Goal: Check status: Check status

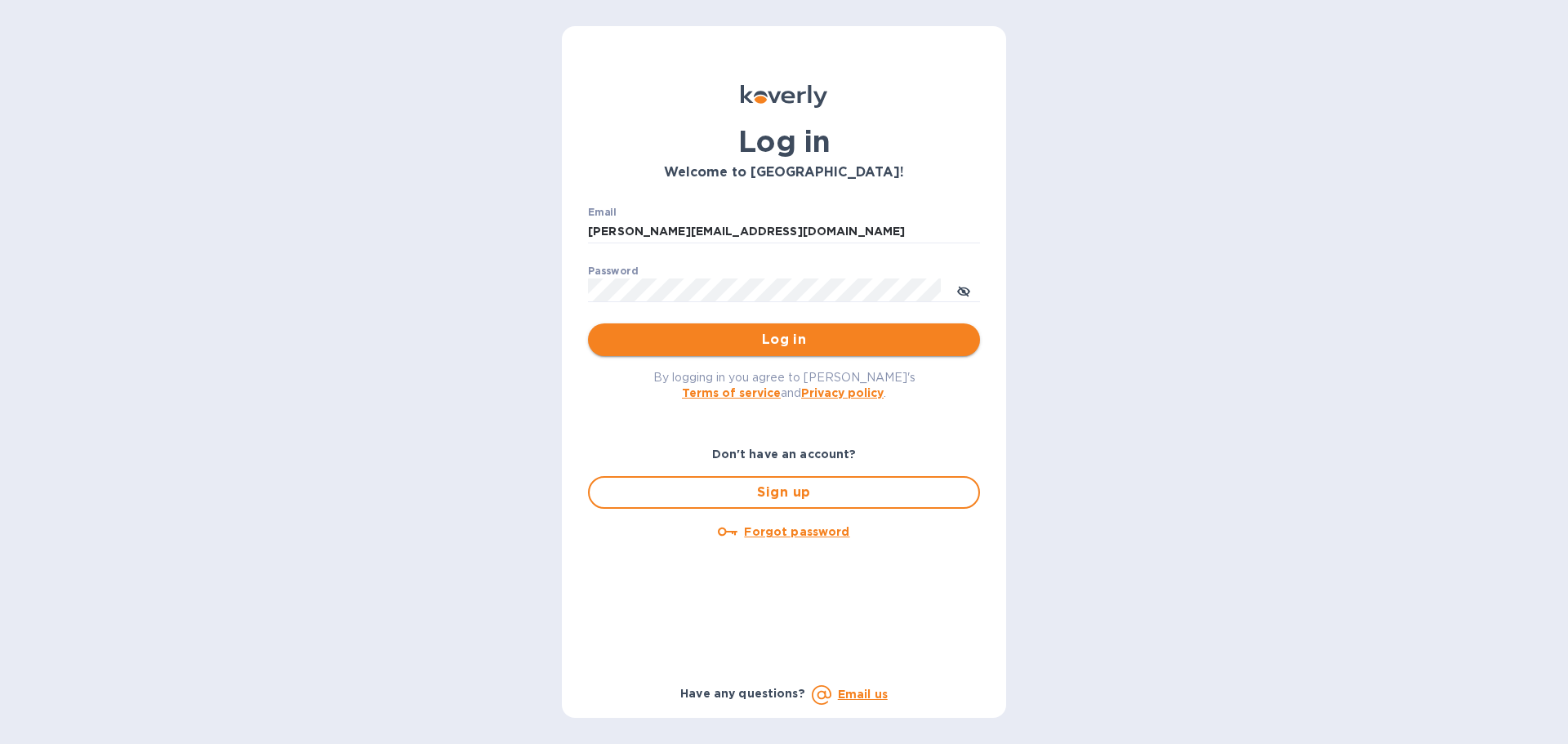
click at [774, 324] on button "Log in" at bounding box center [784, 340] width 392 height 33
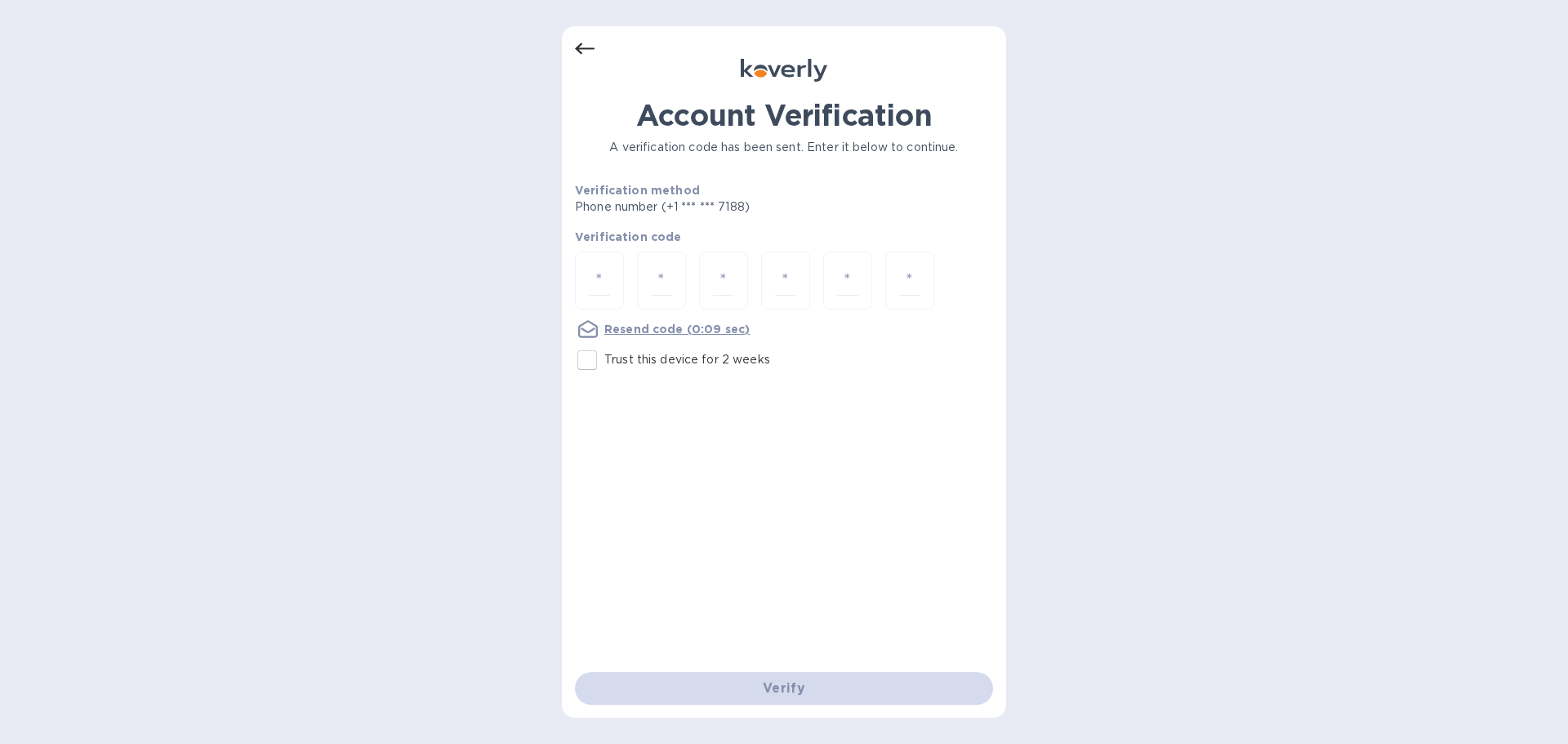
click at [600, 363] on input "Trust this device for 2 weeks" at bounding box center [587, 360] width 34 height 34
checkbox input "true"
click at [596, 278] on input "number" at bounding box center [599, 280] width 21 height 30
type input "9"
type input "0"
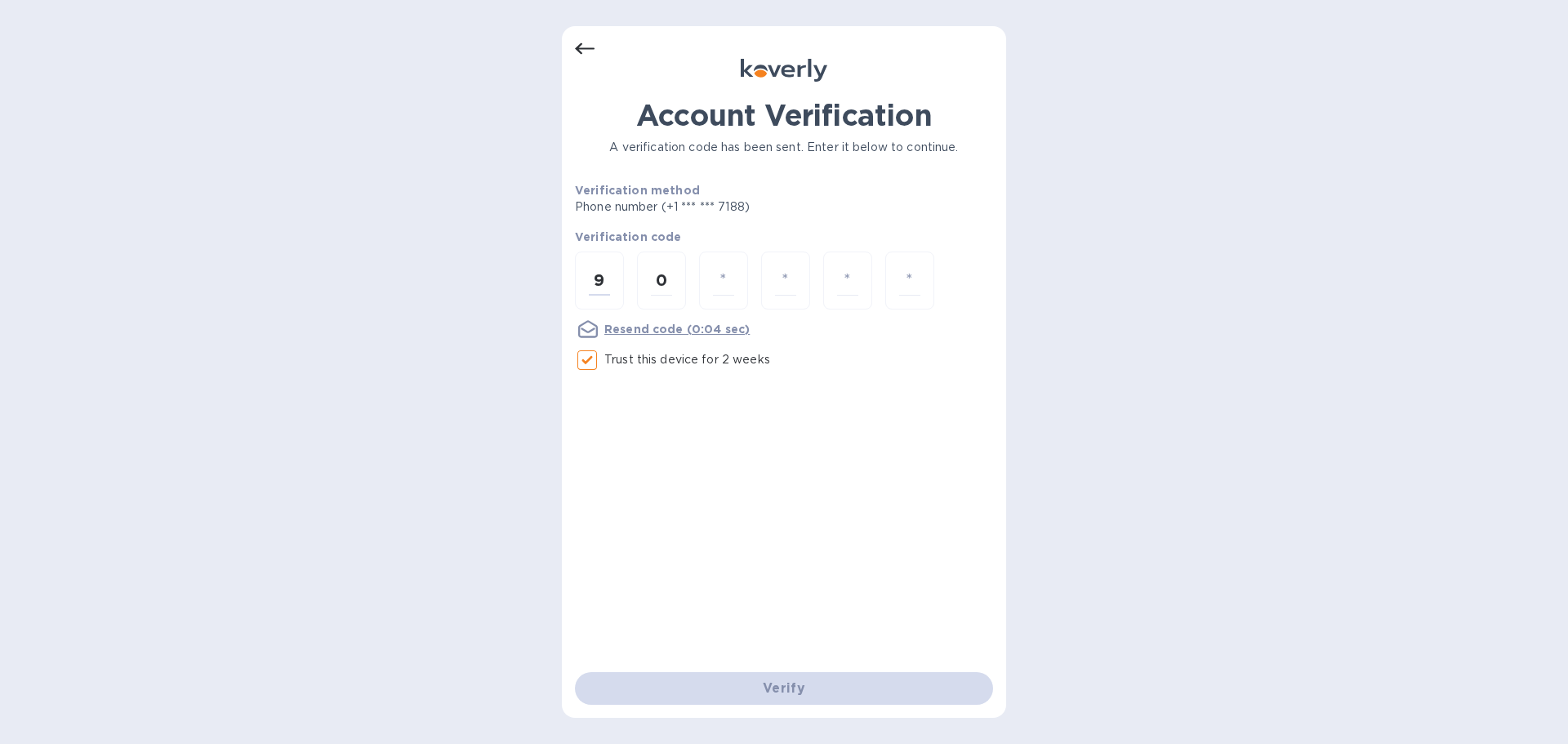
type input "5"
type input "6"
type input "0"
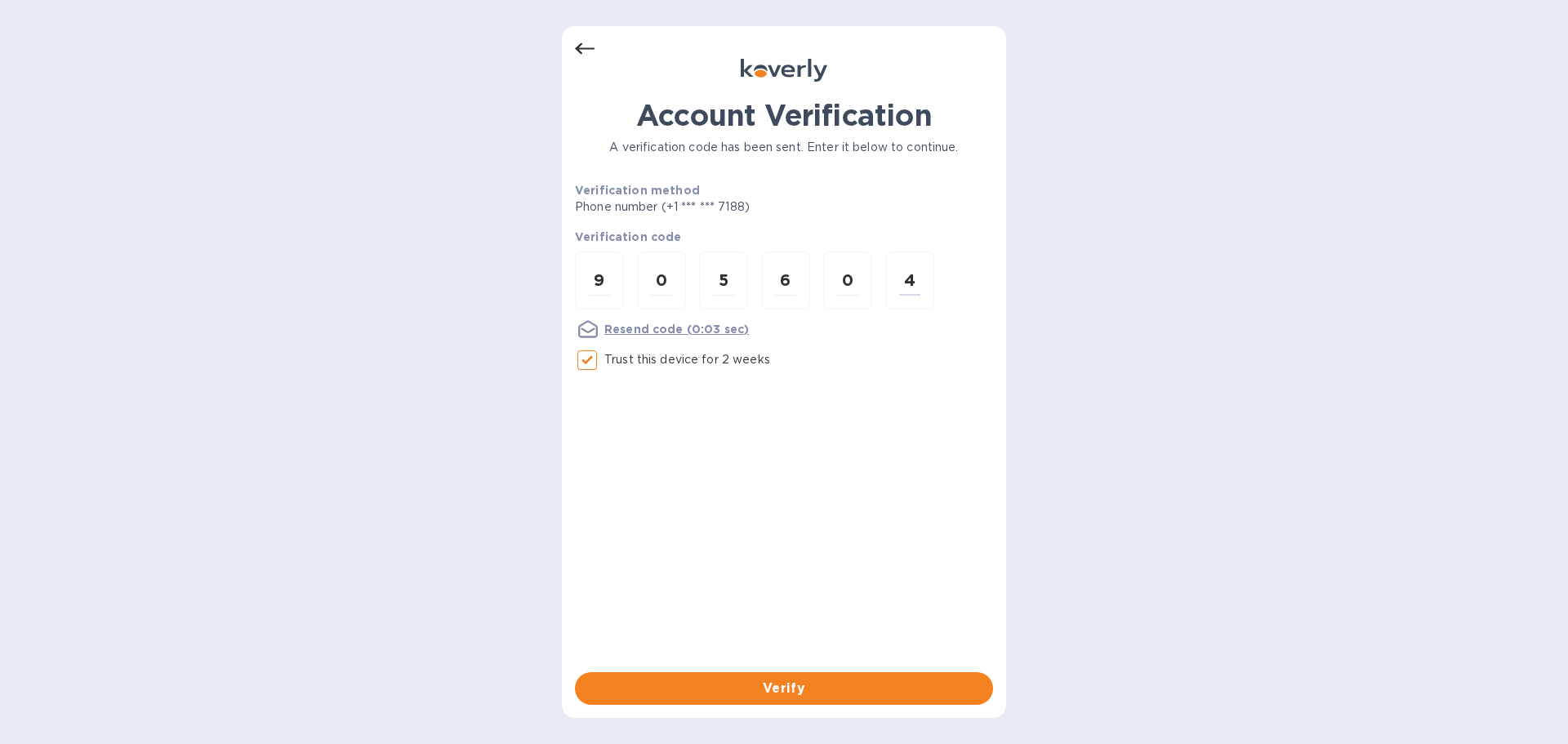
type input "4"
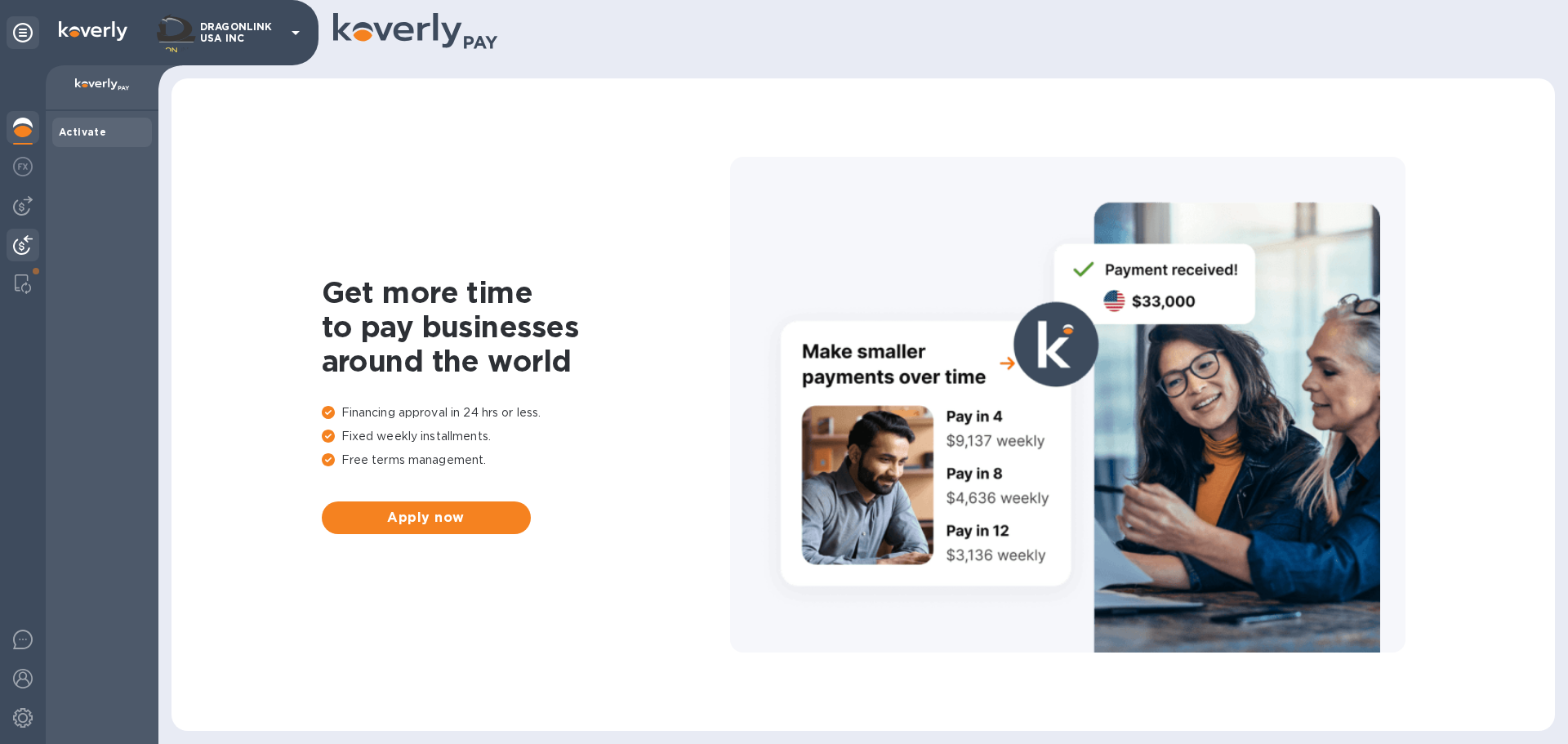
click at [24, 237] on img at bounding box center [23, 245] width 20 height 20
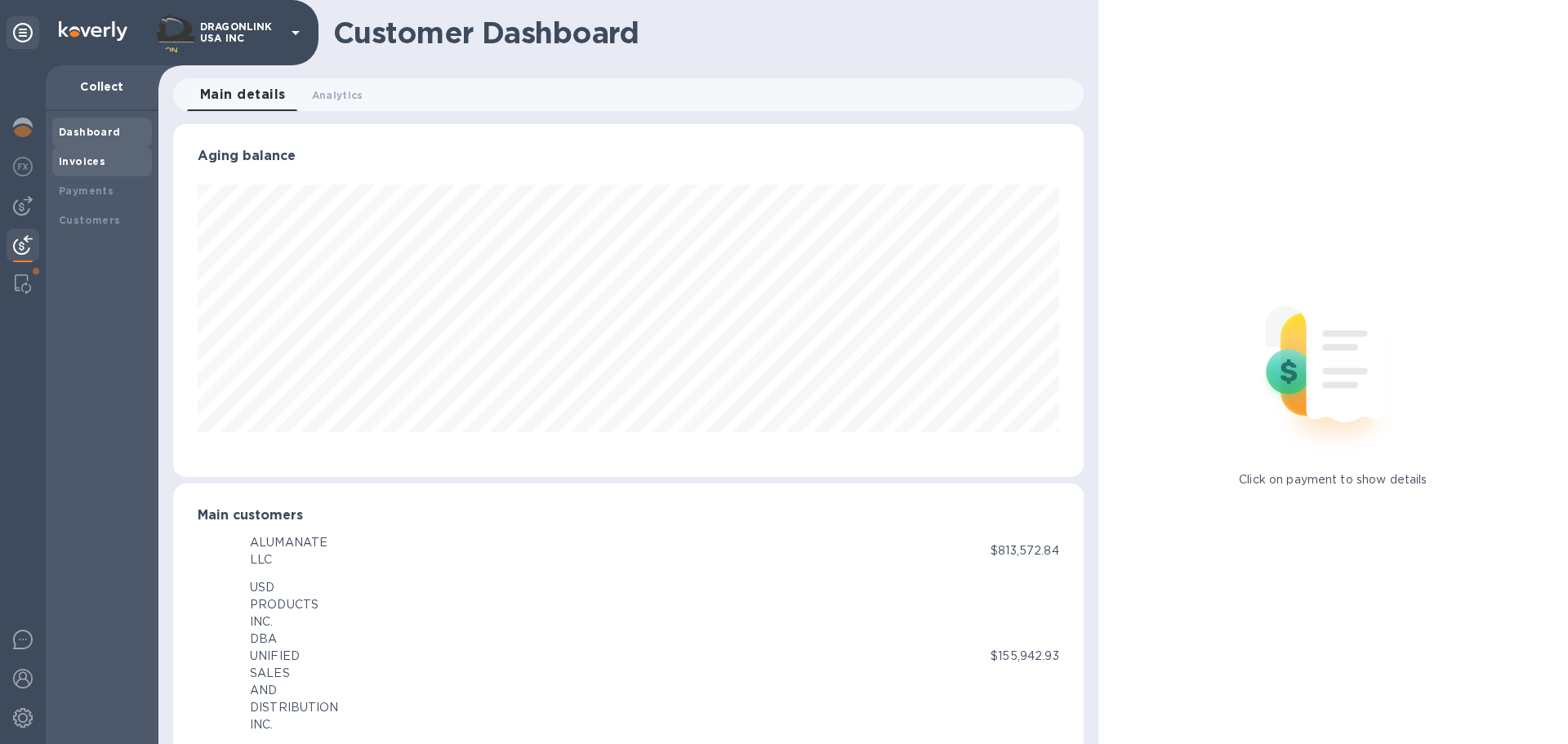
scroll to position [816251, 815682]
click at [89, 154] on div "Invoices" at bounding box center [102, 162] width 87 height 16
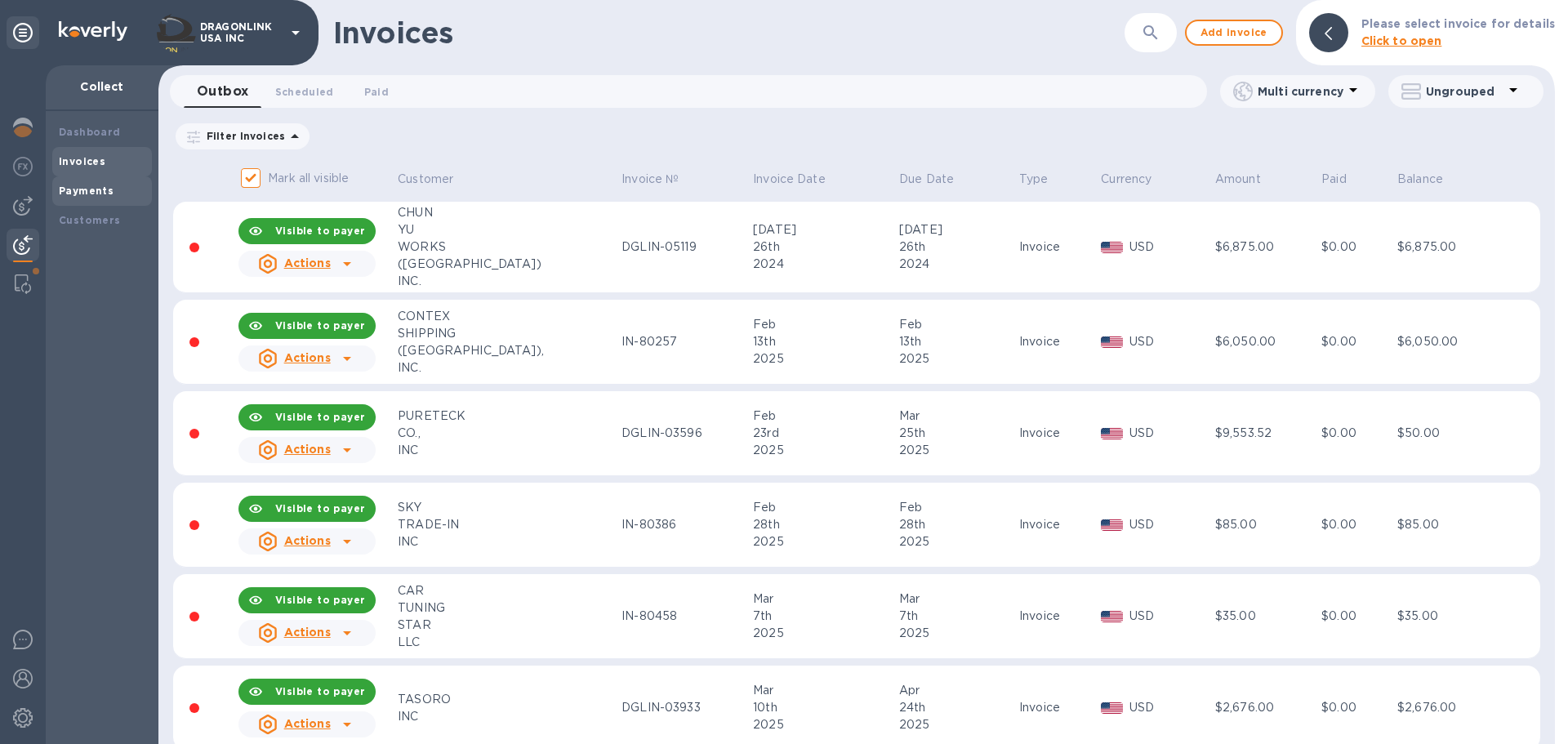
click at [79, 203] on div "Payments" at bounding box center [102, 191] width 100 height 29
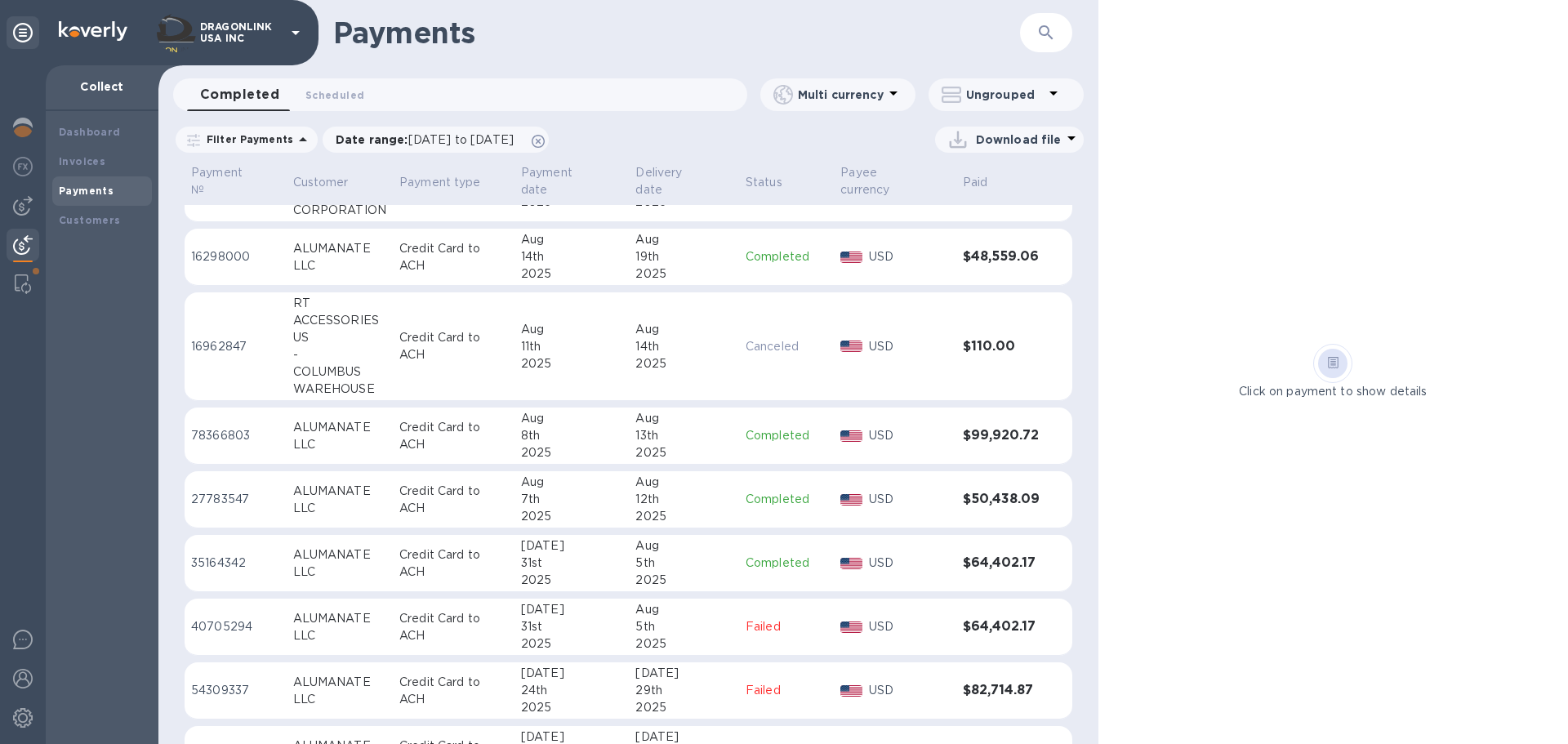
scroll to position [82, 0]
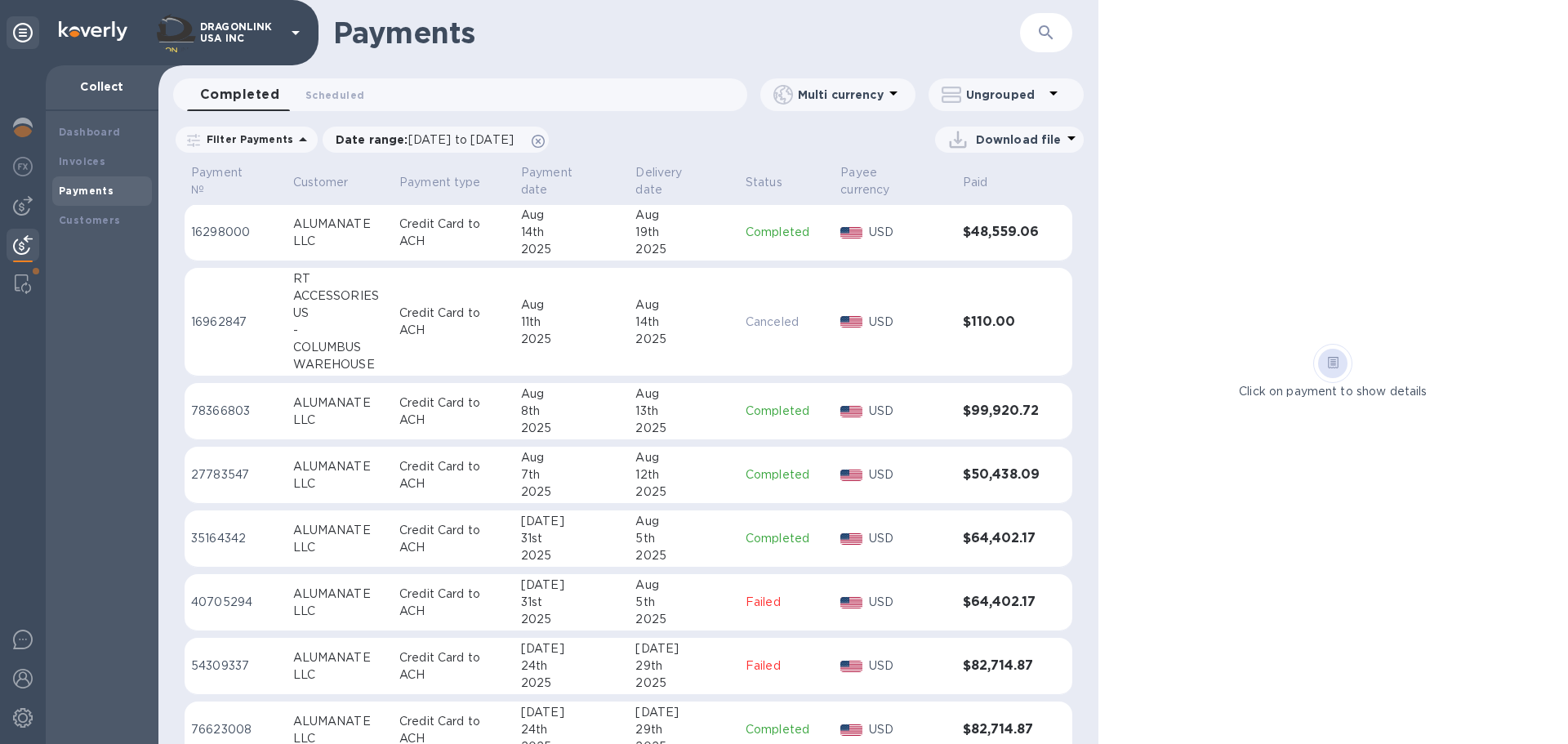
click at [64, 197] on div "Payments" at bounding box center [102, 191] width 87 height 16
click at [358, 82] on button "Scheduled 0" at bounding box center [335, 95] width 85 height 33
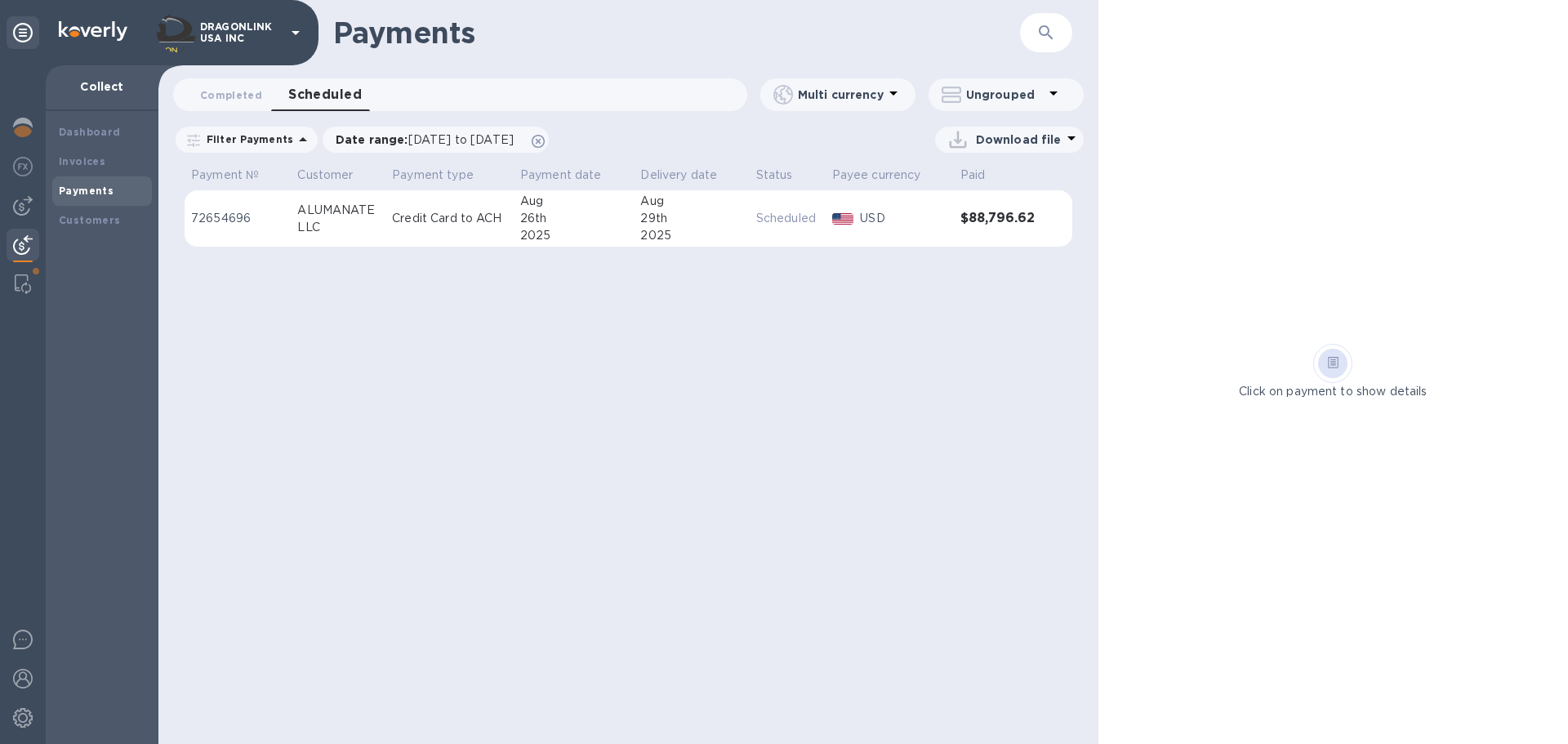
click at [906, 234] on td "USD" at bounding box center [889, 219] width 128 height 57
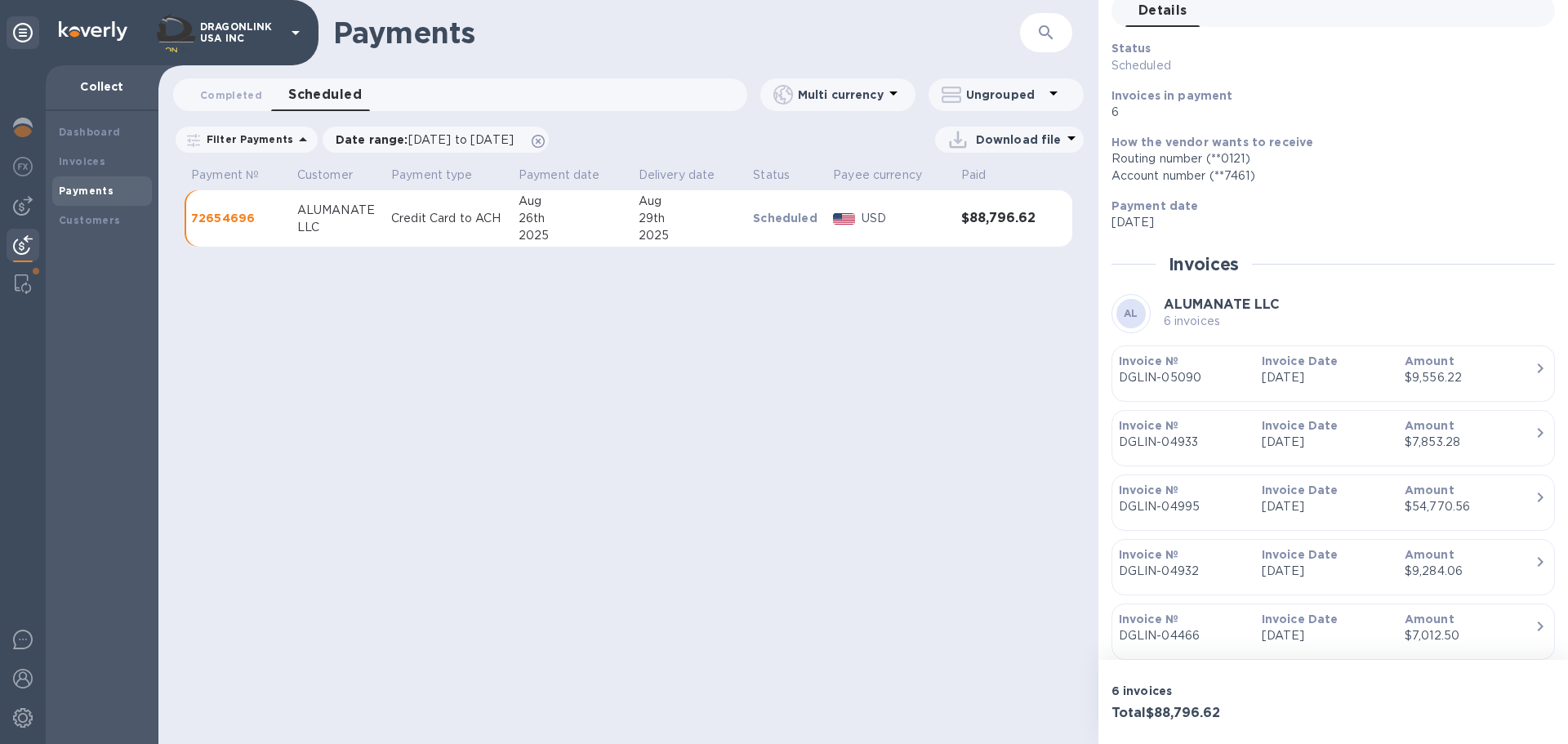
scroll to position [243, 0]
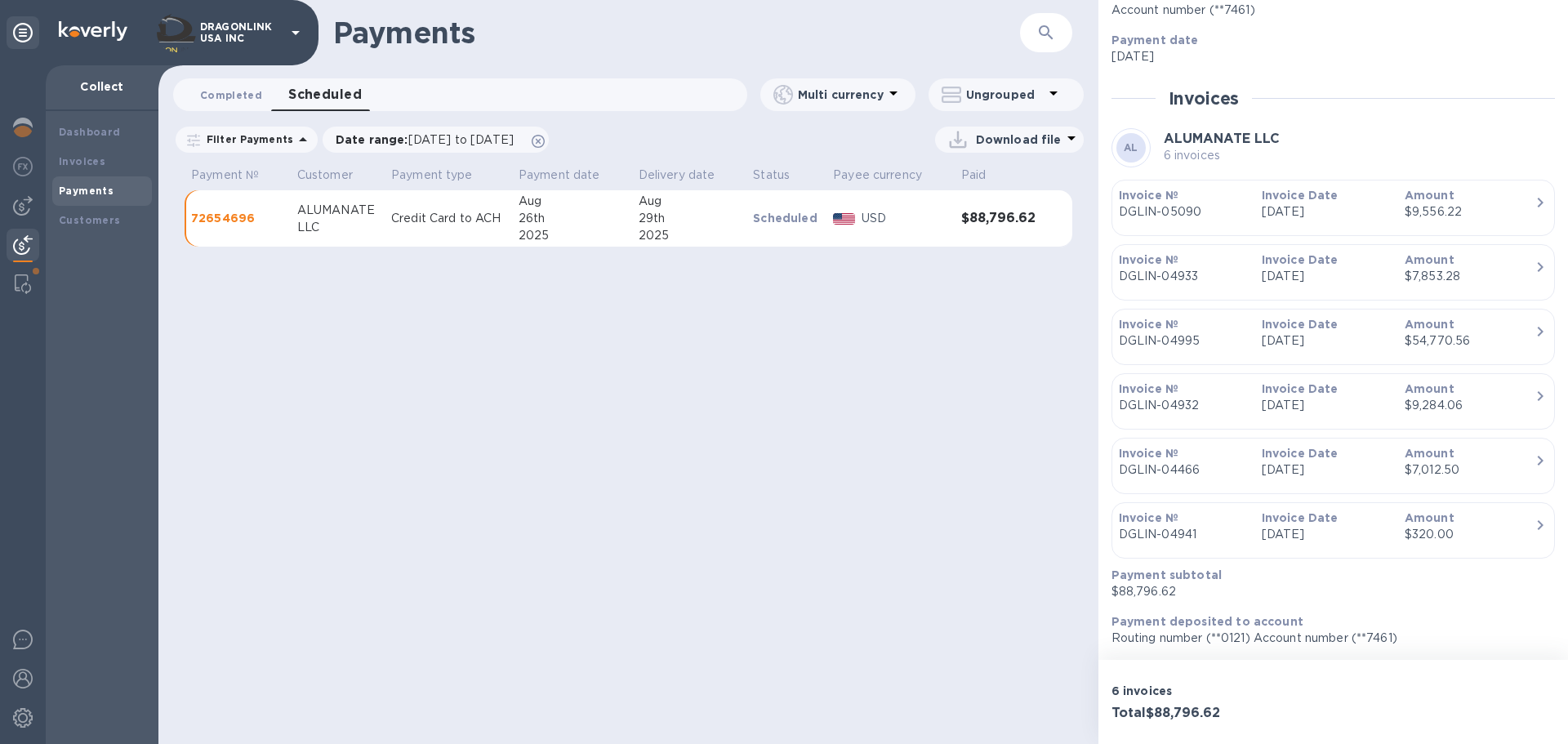
click at [248, 102] on span "Completed 0" at bounding box center [231, 95] width 62 height 17
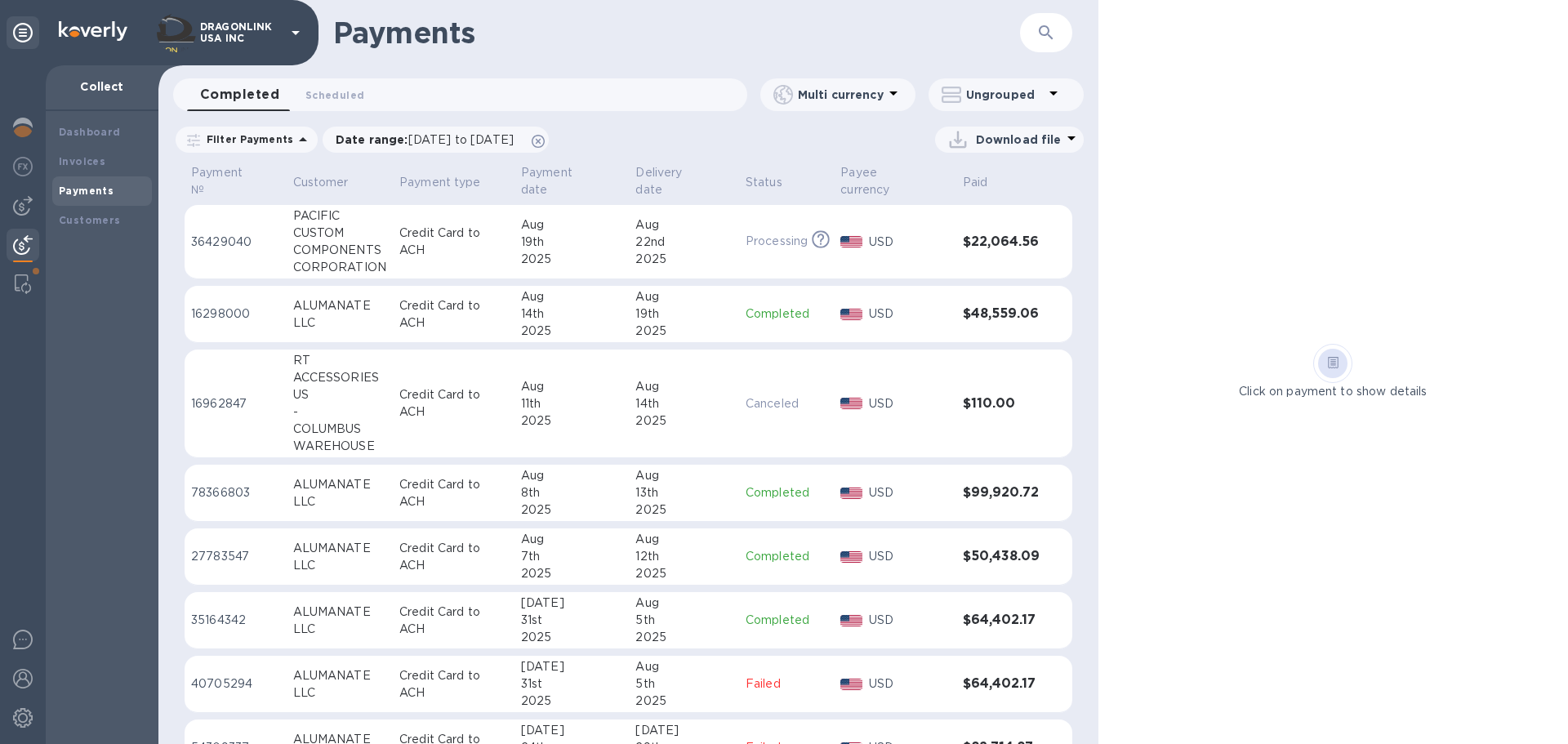
click at [384, 396] on td "RT ACCESSORIES US - COLUMBUS WAREHOUSE" at bounding box center [340, 403] width 106 height 109
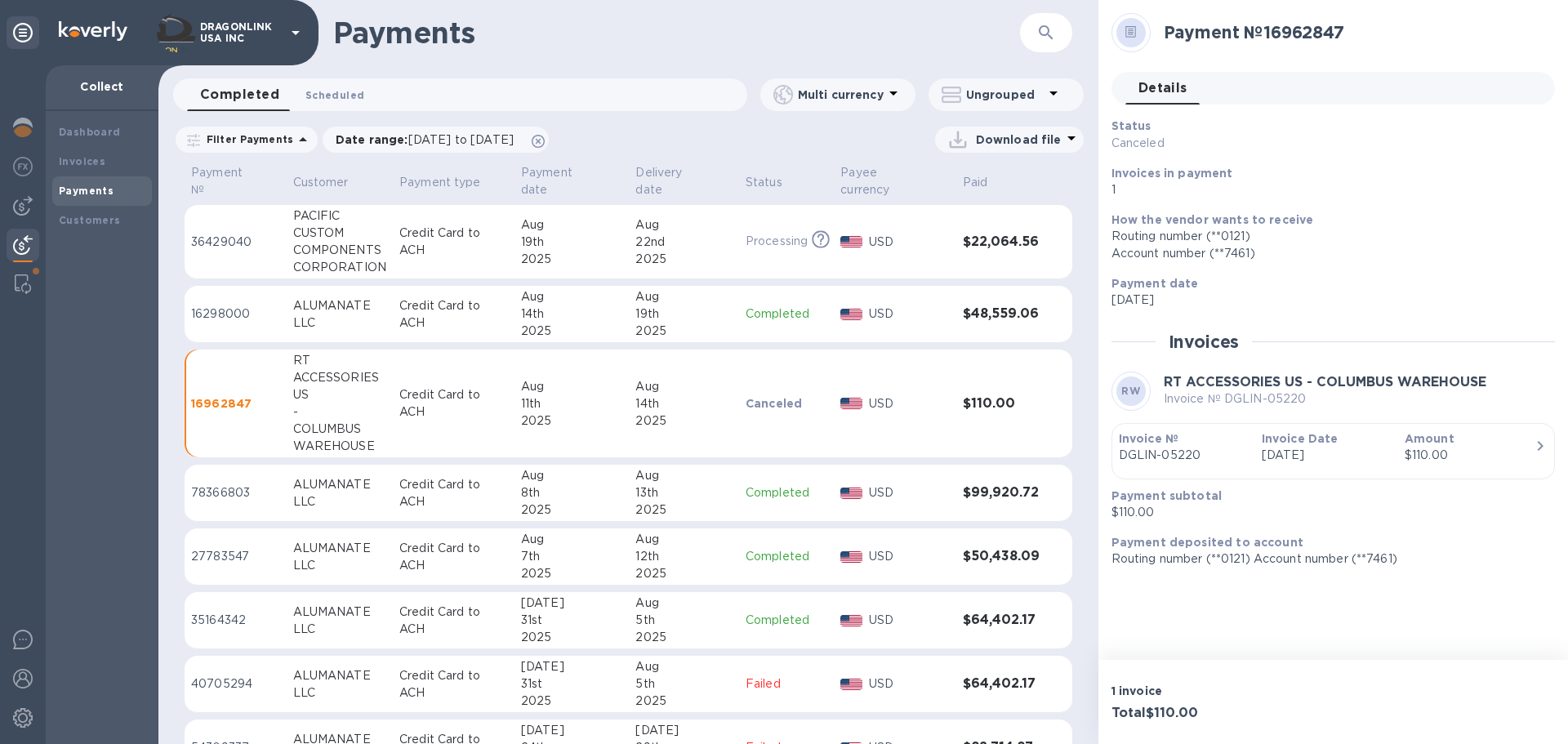
click at [299, 91] on button "Scheduled 0" at bounding box center [335, 95] width 85 height 33
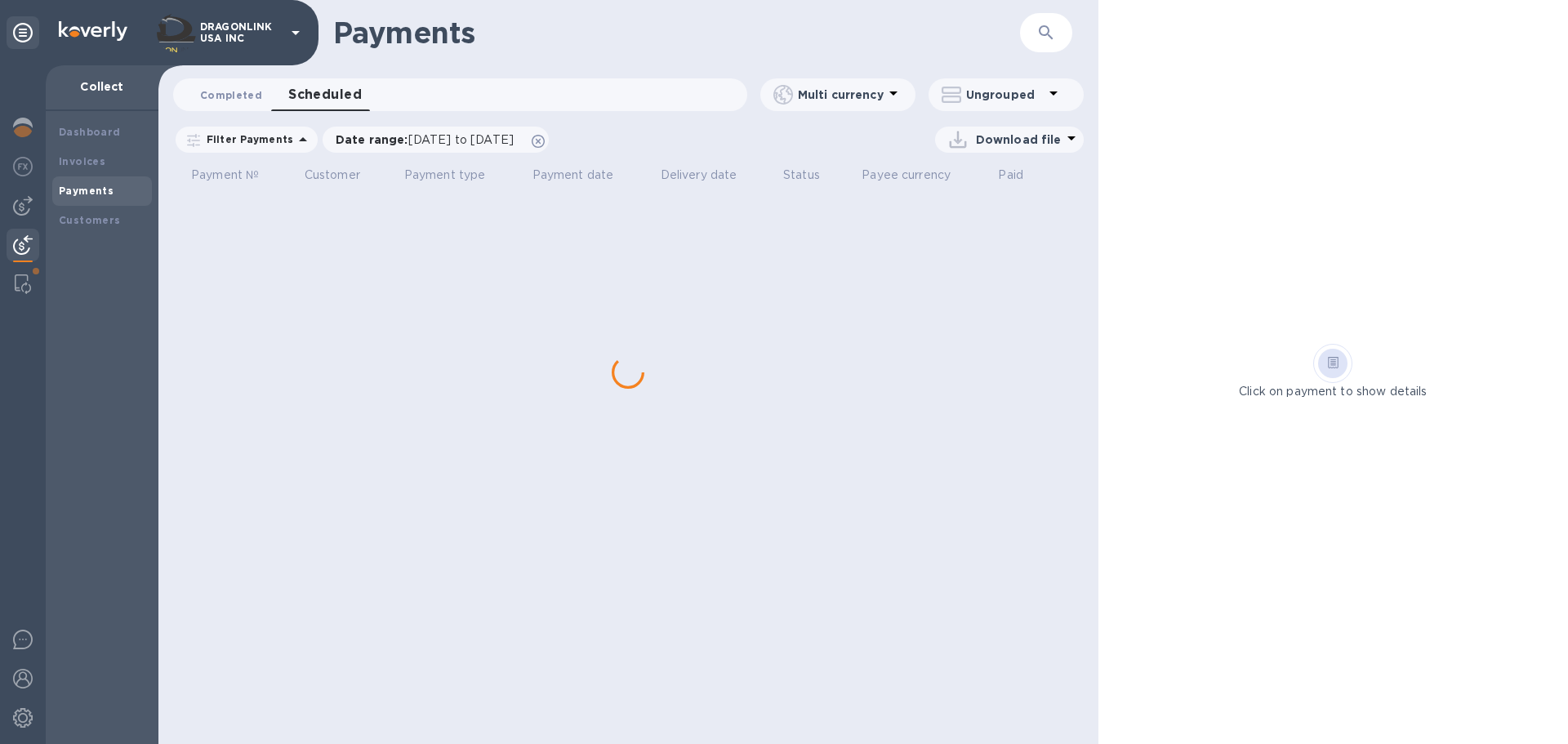
click at [202, 95] on span "Completed 0" at bounding box center [231, 95] width 62 height 17
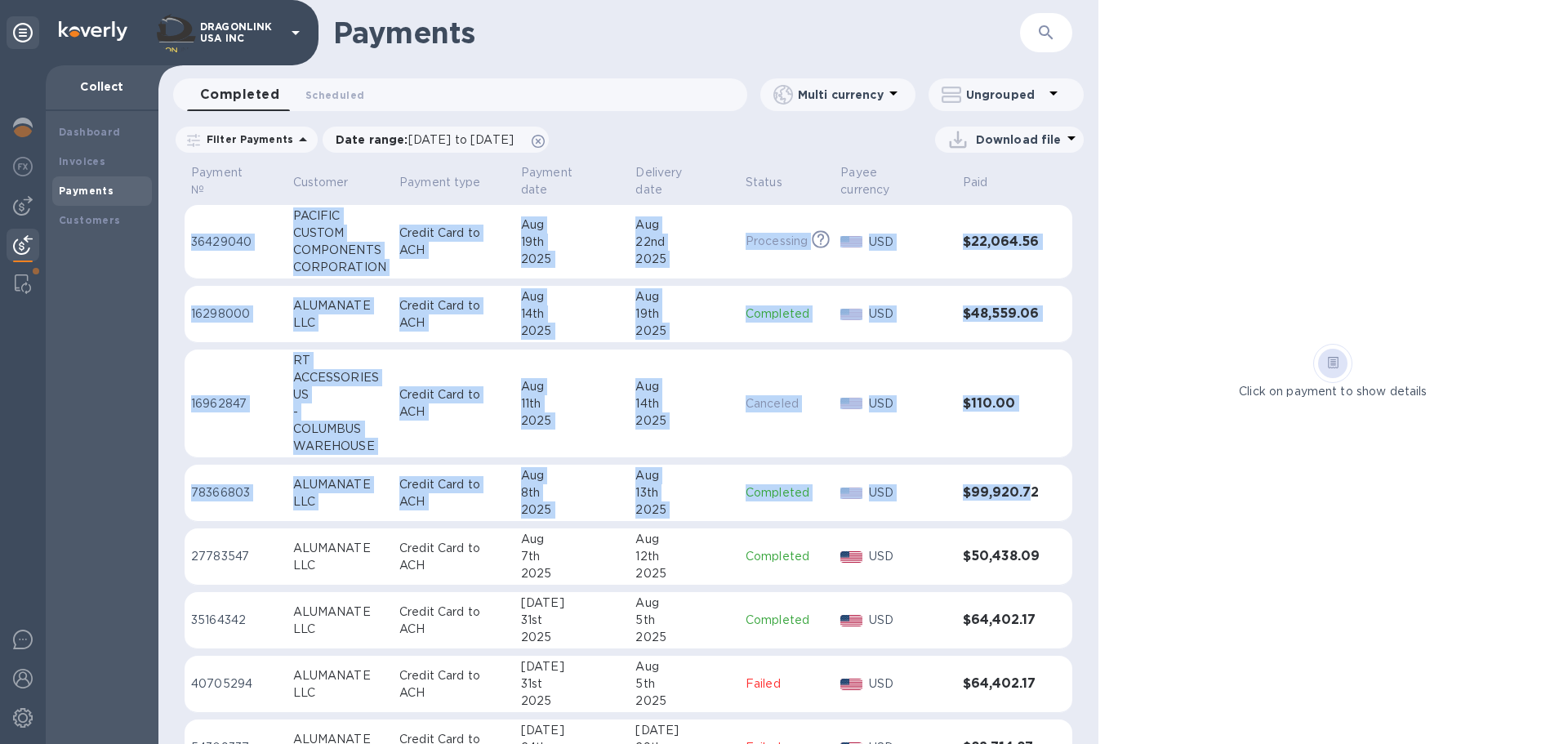
drag, startPoint x: 163, startPoint y: 347, endPoint x: 1028, endPoint y: 456, distance: 871.8
click at [1027, 463] on div "Payment № Customer Payment type Payment date Delivery date Status Payee currenc…" at bounding box center [628, 452] width 940 height 582
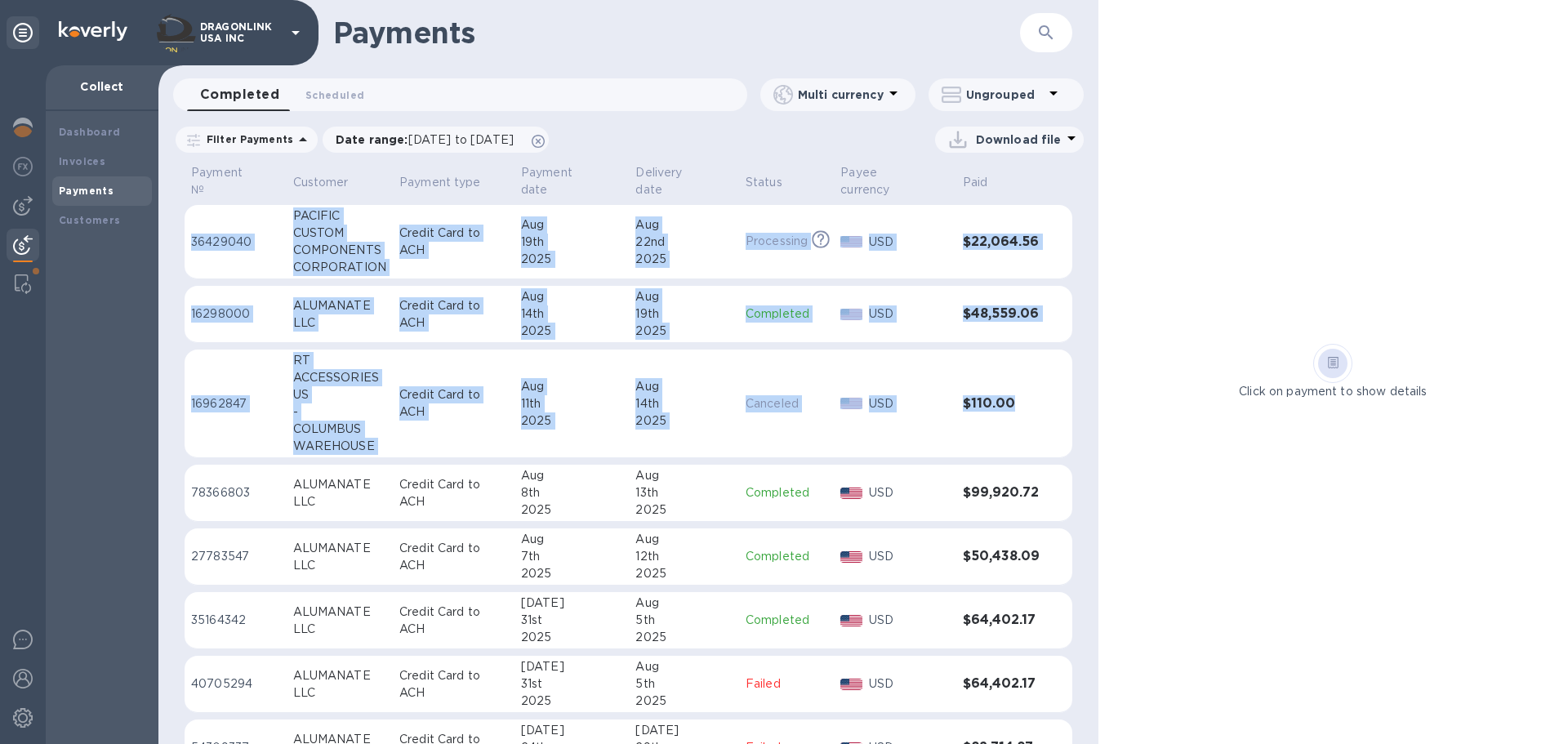
click at [1046, 425] on td at bounding box center [1059, 403] width 26 height 109
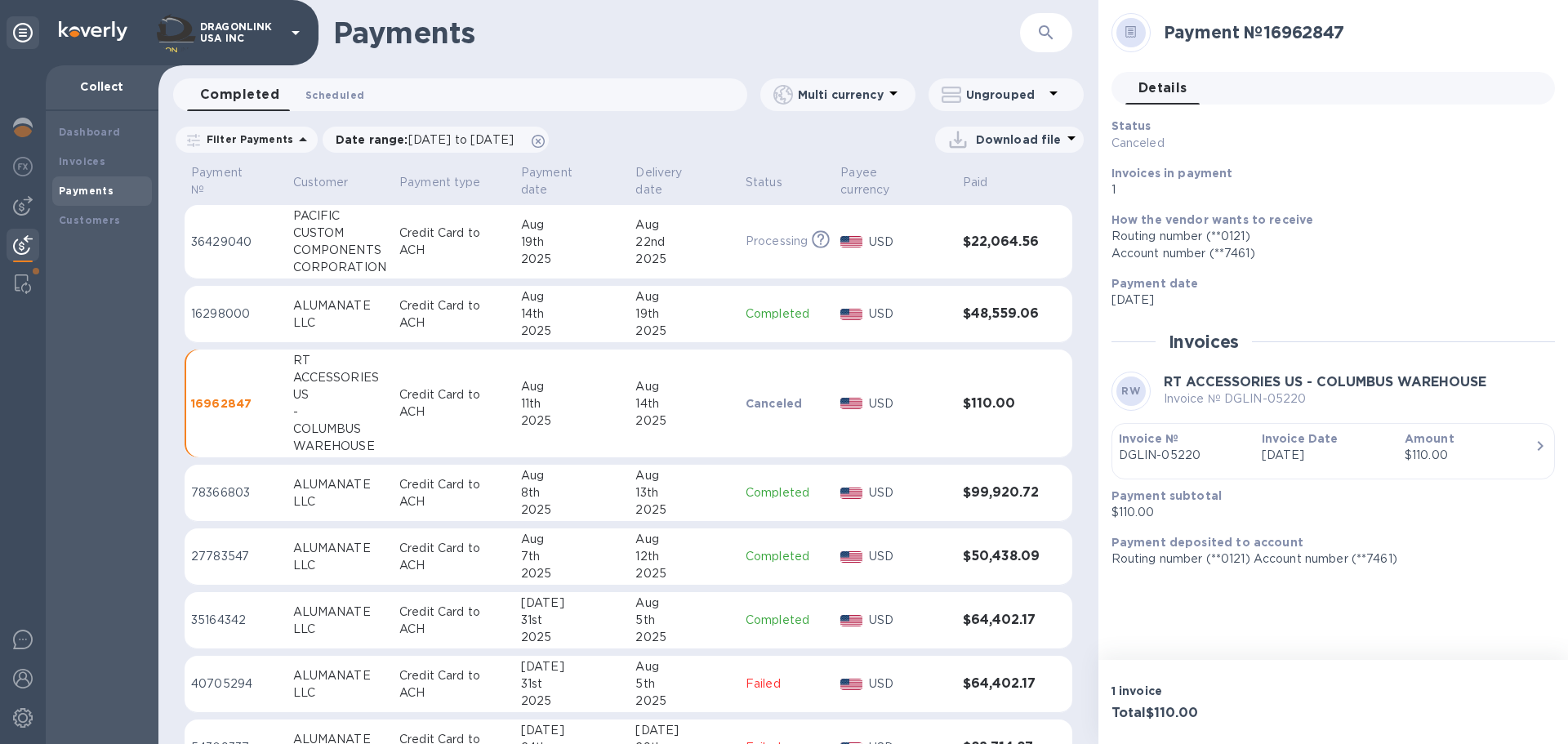
click at [326, 96] on span "Scheduled 0" at bounding box center [335, 95] width 59 height 17
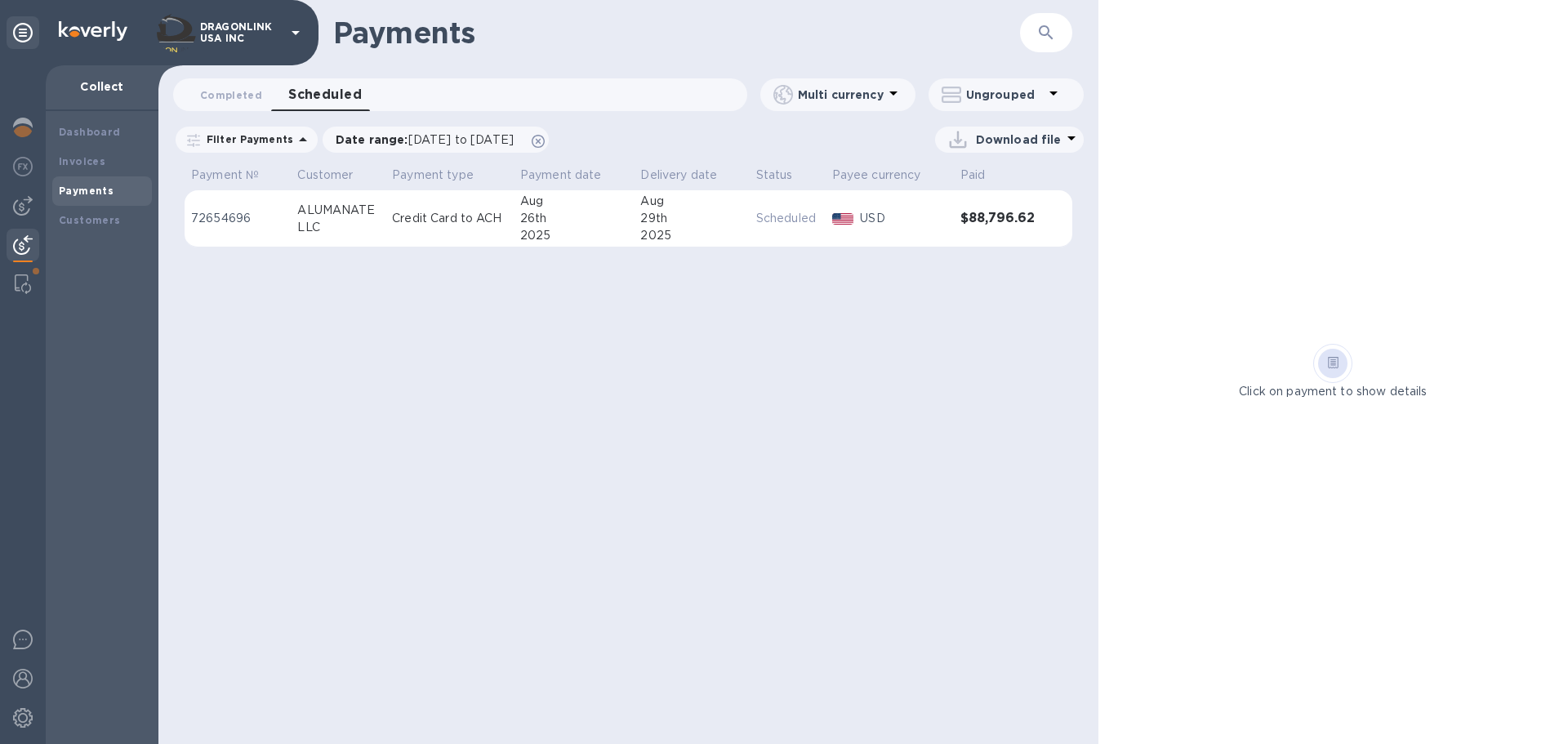
click at [529, 229] on div "2025" at bounding box center [573, 235] width 107 height 17
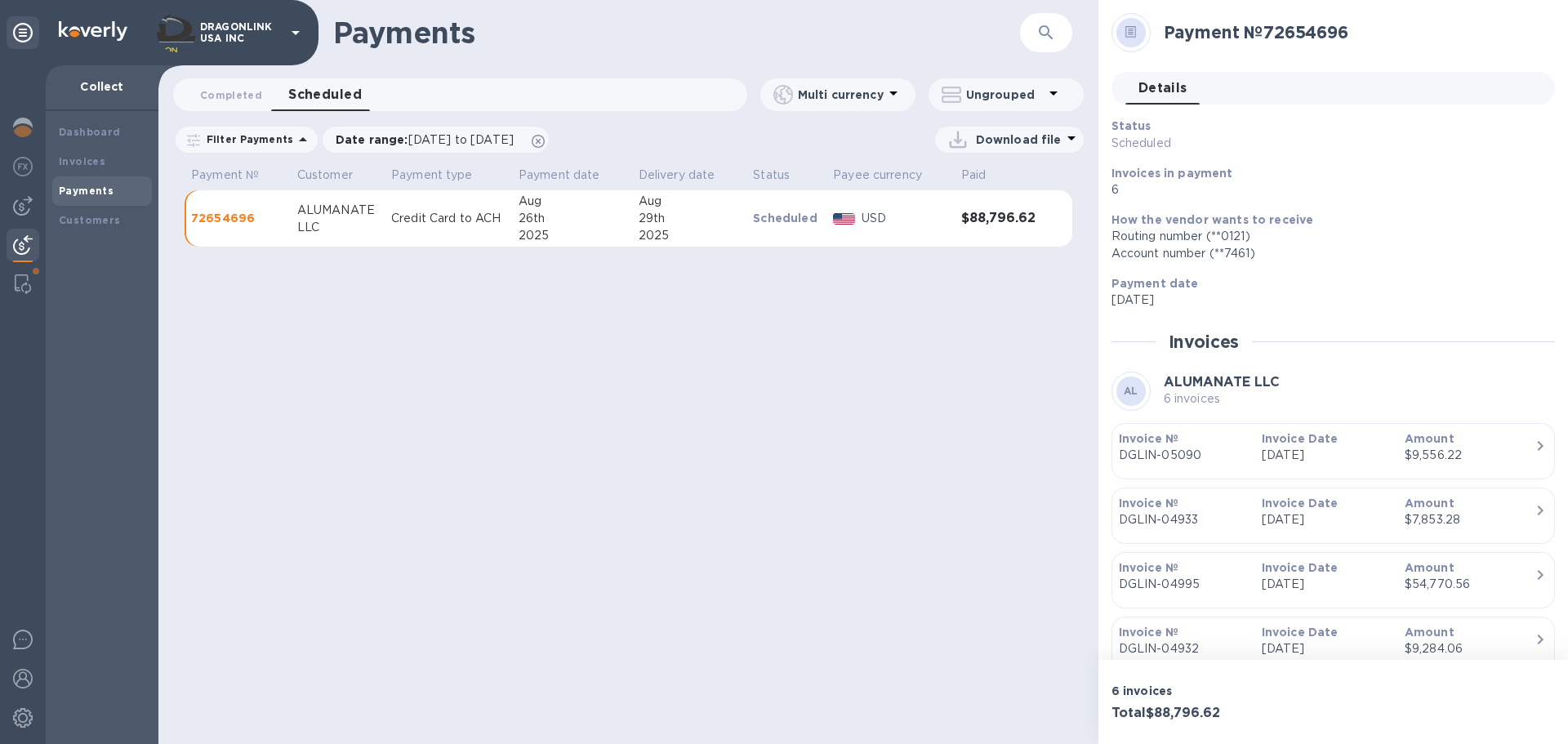
drag, startPoint x: 517, startPoint y: 167, endPoint x: 720, endPoint y: 283, distance: 233.8
click at [720, 276] on div "Payments ​ Completed 0 Scheduled 0 Multi currency Ungrouped Filter Payments Dat…" at bounding box center [628, 372] width 940 height 744
click at [721, 284] on div "Payments ​ Completed 0 Scheduled 0 Multi currency Ungrouped Filter Payments Dat…" at bounding box center [628, 372] width 940 height 744
click at [736, 270] on div "Payments ​ Completed 0 Scheduled 0 Multi currency Ungrouped Filter Payments Dat…" at bounding box center [628, 372] width 940 height 744
click at [608, 376] on div "Payments ​ Completed 0 Scheduled 0 Multi currency Ungrouped Filter Payments Dat…" at bounding box center [628, 372] width 940 height 744
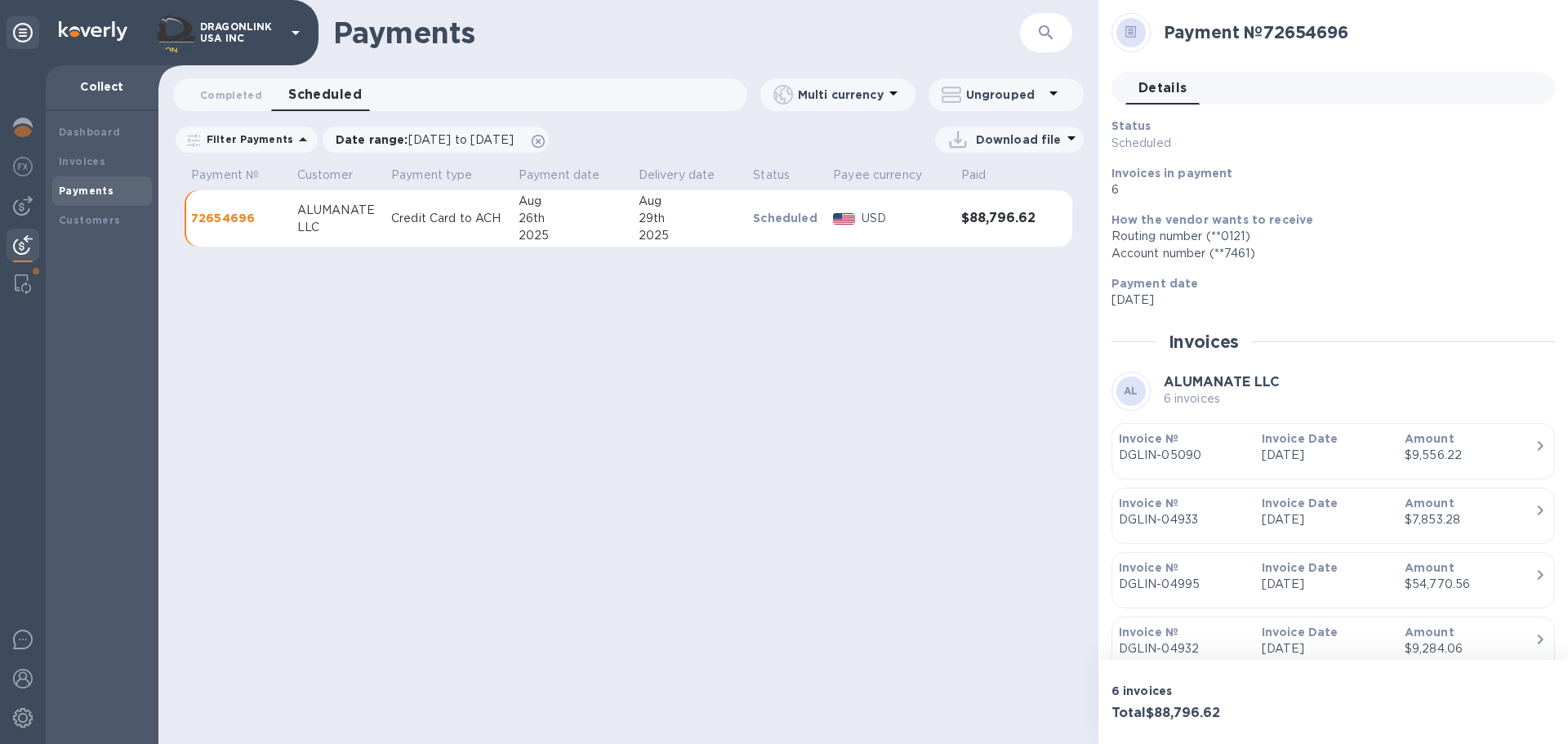
click at [407, 242] on td "Credit Card to ACH" at bounding box center [448, 219] width 127 height 57
click at [467, 224] on p "Credit Card to ACH" at bounding box center [448, 218] width 114 height 17
drag, startPoint x: 506, startPoint y: 201, endPoint x: 725, endPoint y: 333, distance: 255.7
click at [725, 333] on div "Payments ​ Completed 0 Scheduled 0 Multi currency Ungrouped Filter Payments Dat…" at bounding box center [628, 372] width 940 height 744
drag, startPoint x: 769, startPoint y: 225, endPoint x: 846, endPoint y: 381, distance: 174.0
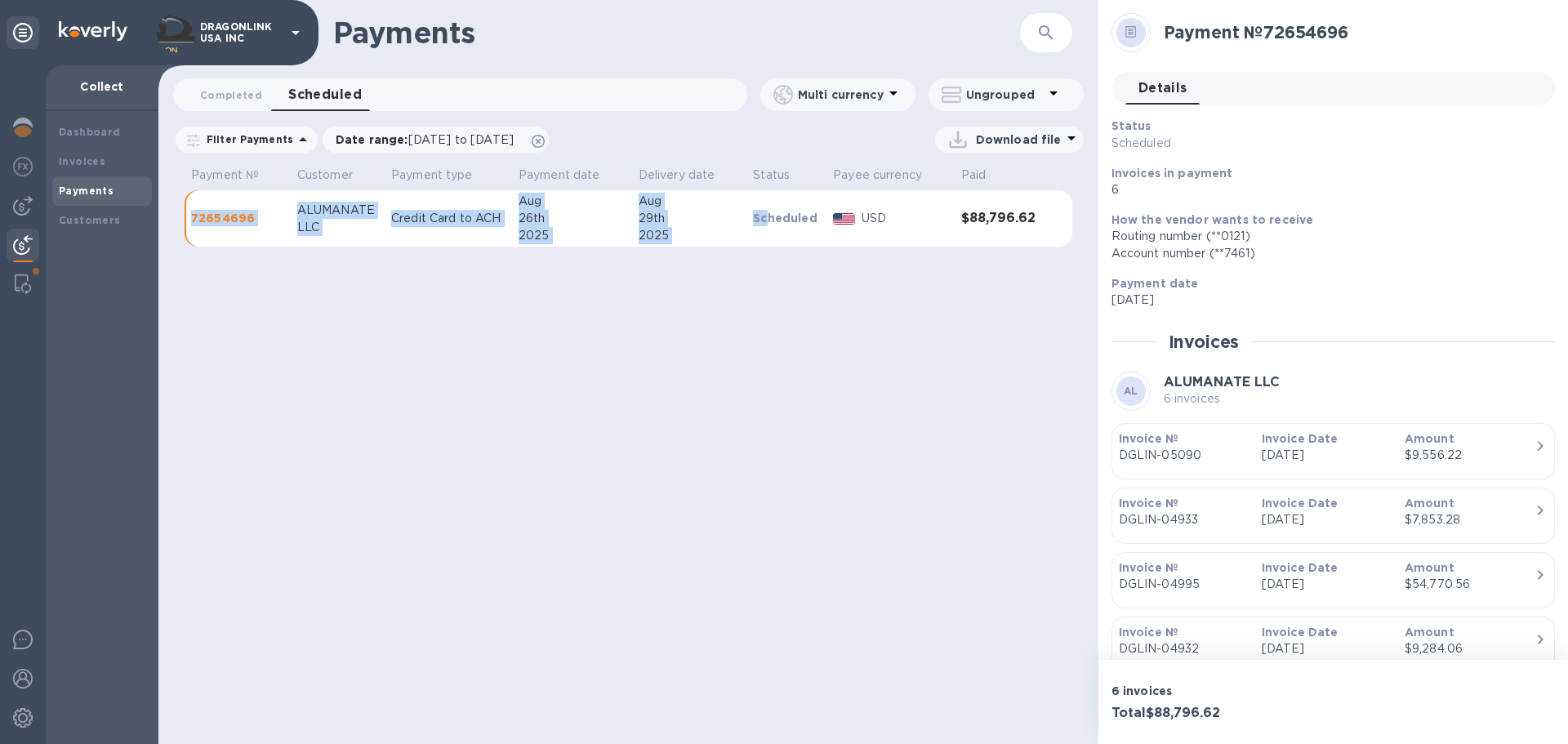
click at [846, 381] on div "Payments ​ Completed 0 Scheduled 0 Multi currency Ungrouped Filter Payments Dat…" at bounding box center [628, 372] width 940 height 744
click at [845, 382] on div "Payments ​ Completed 0 Scheduled 0 Multi currency Ungrouped Filter Payments Dat…" at bounding box center [628, 372] width 940 height 744
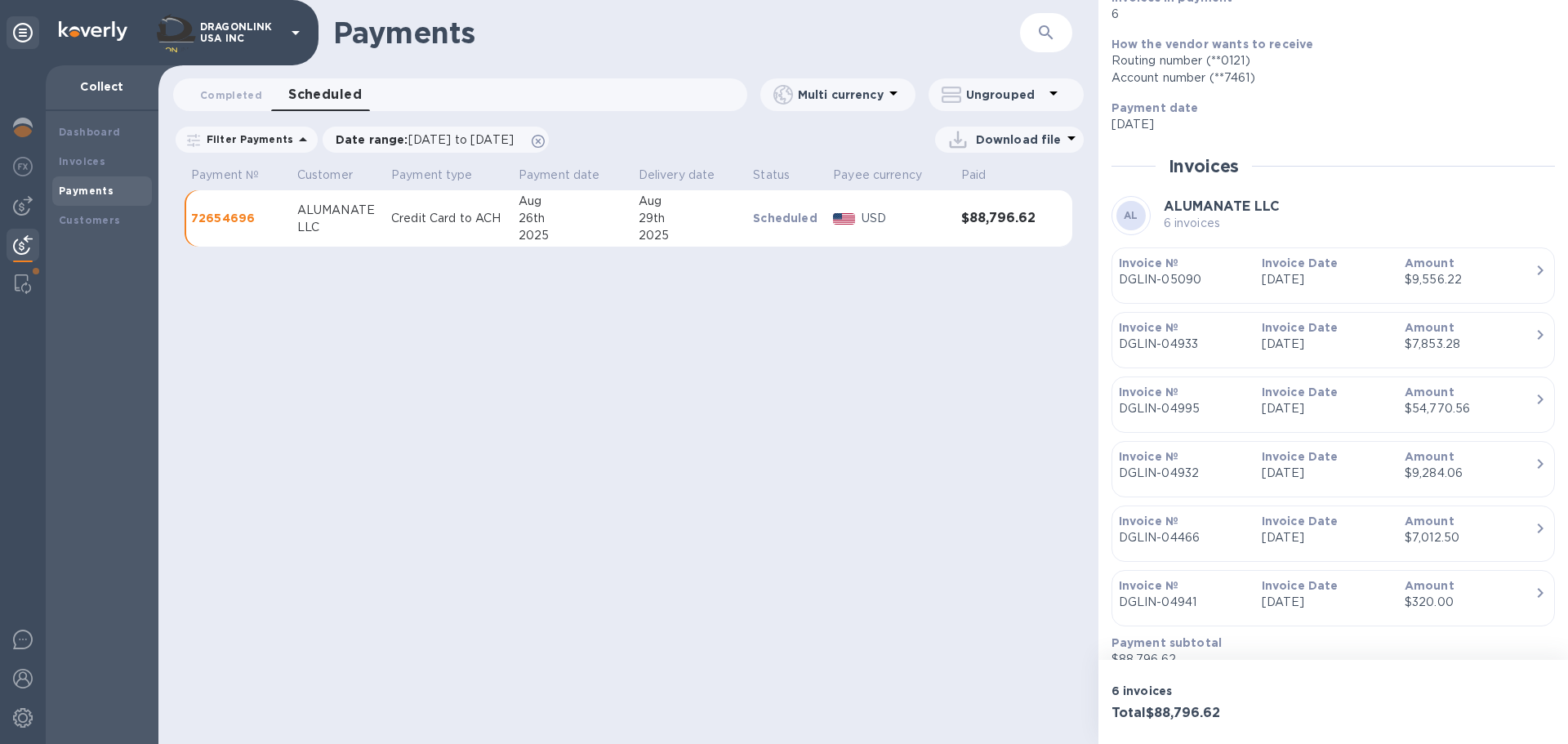
scroll to position [243, 0]
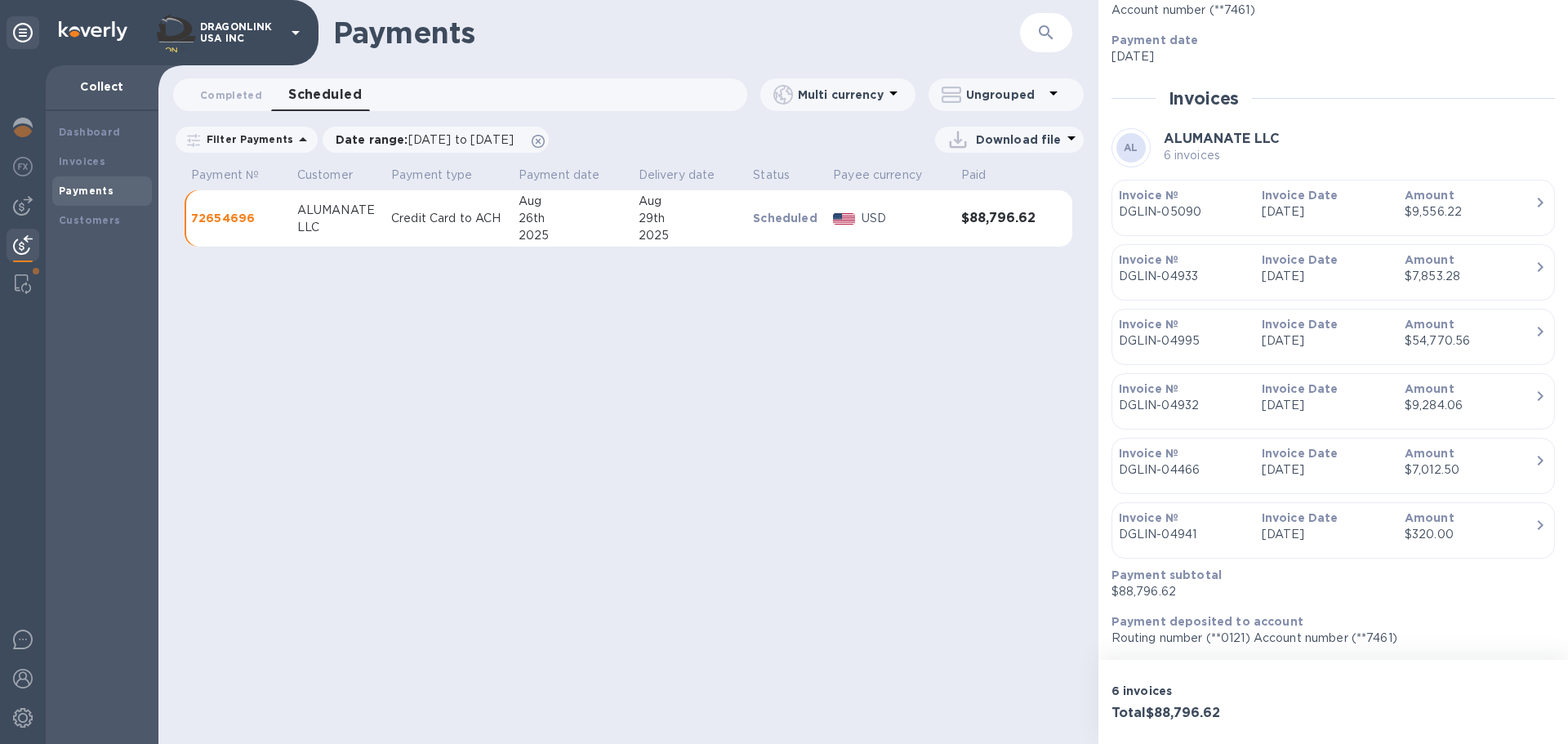
click at [270, 231] on td "72654696" at bounding box center [238, 219] width 106 height 57
click at [236, 98] on span "Completed 0" at bounding box center [231, 95] width 62 height 17
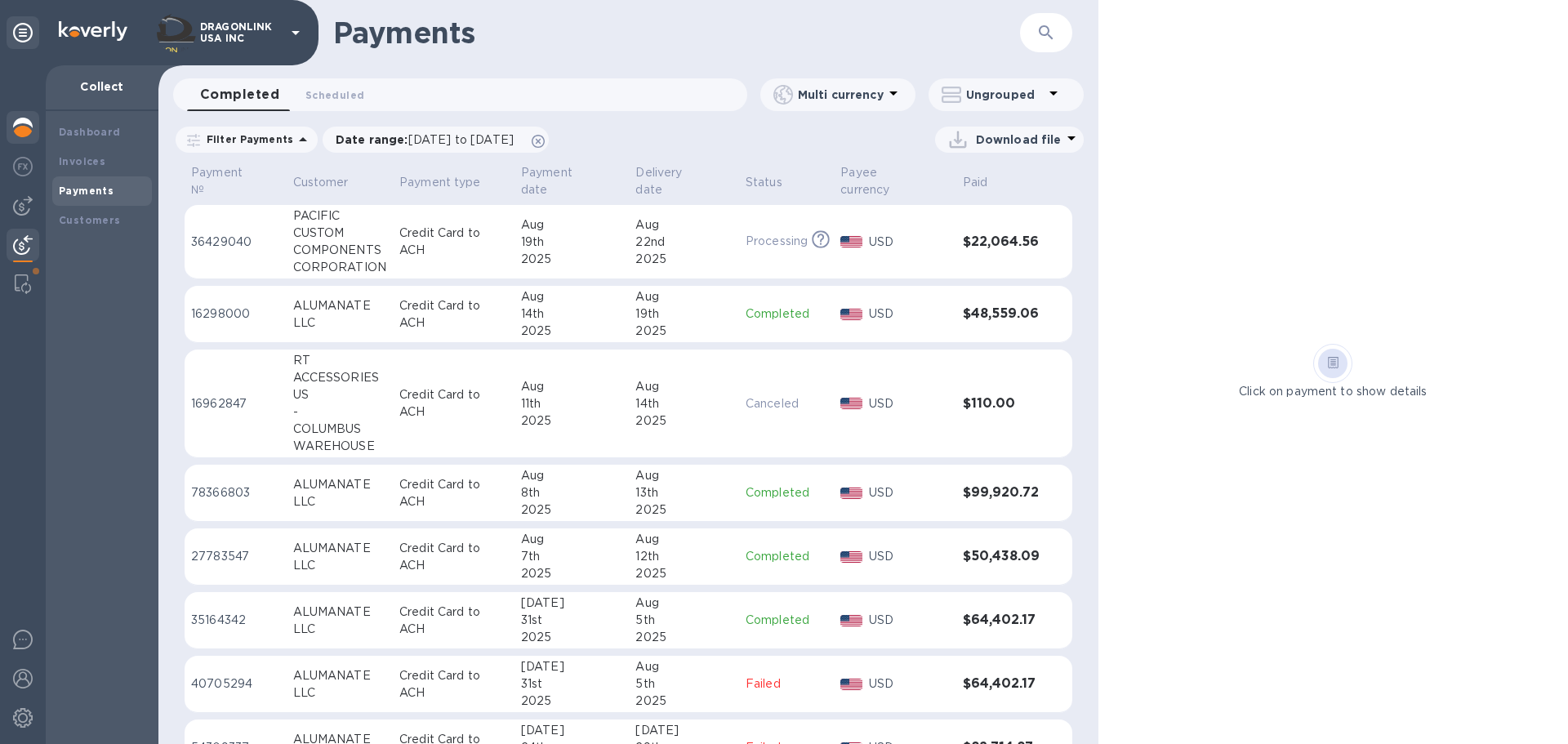
click at [33, 125] on div at bounding box center [23, 129] width 33 height 36
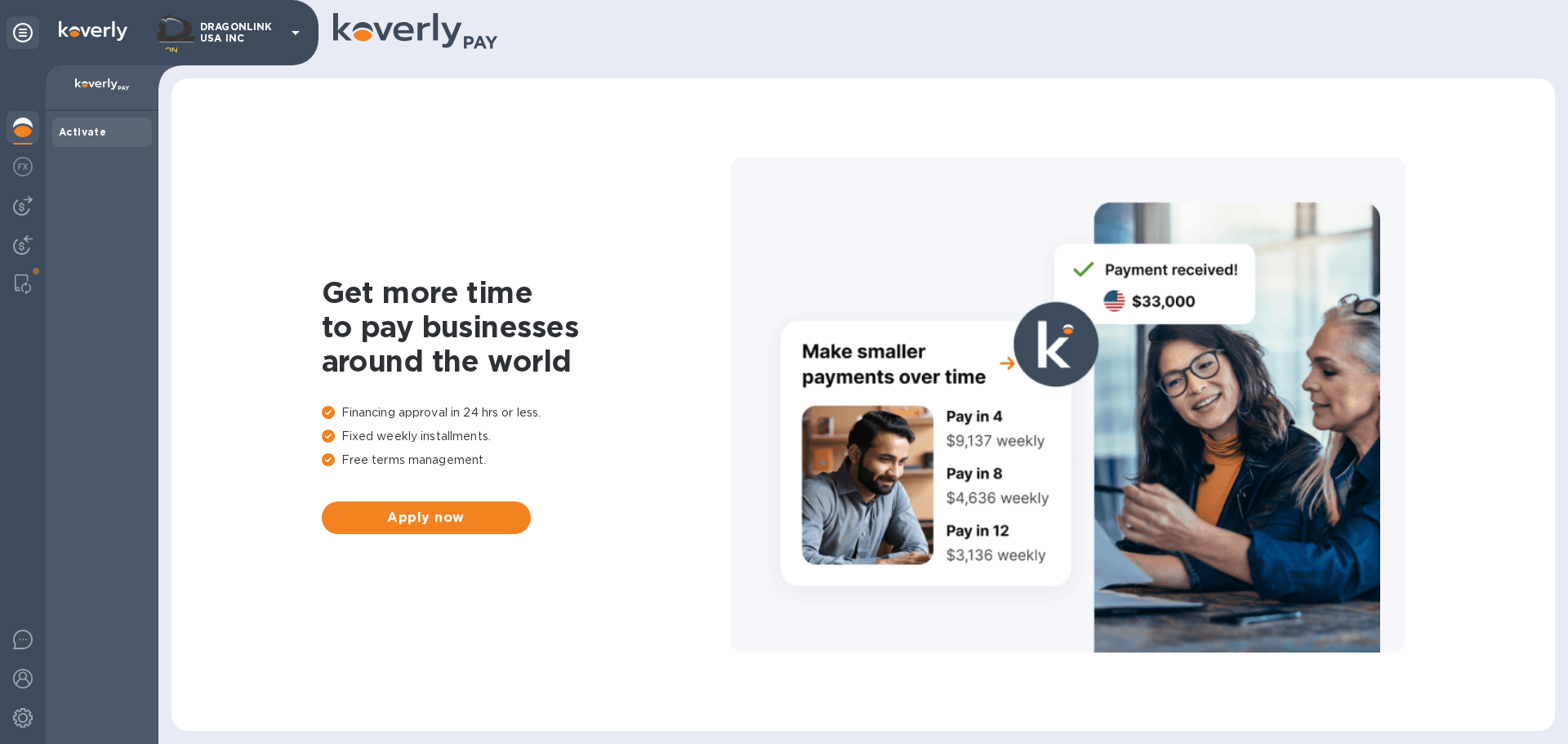
click at [4, 132] on div at bounding box center [23, 404] width 46 height 679
